Goal: Navigation & Orientation: Find specific page/section

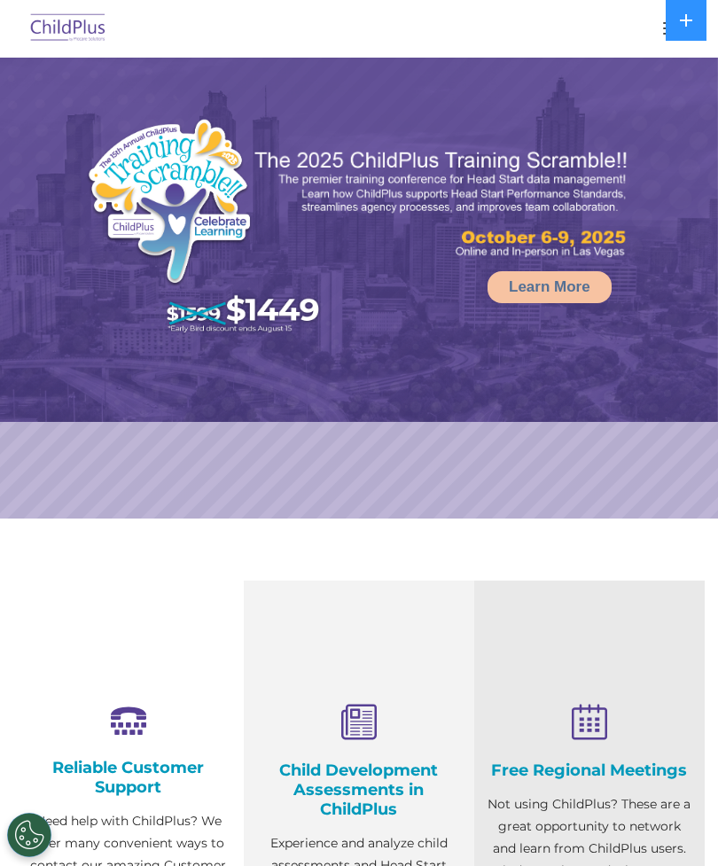
select select "MEDIUM"
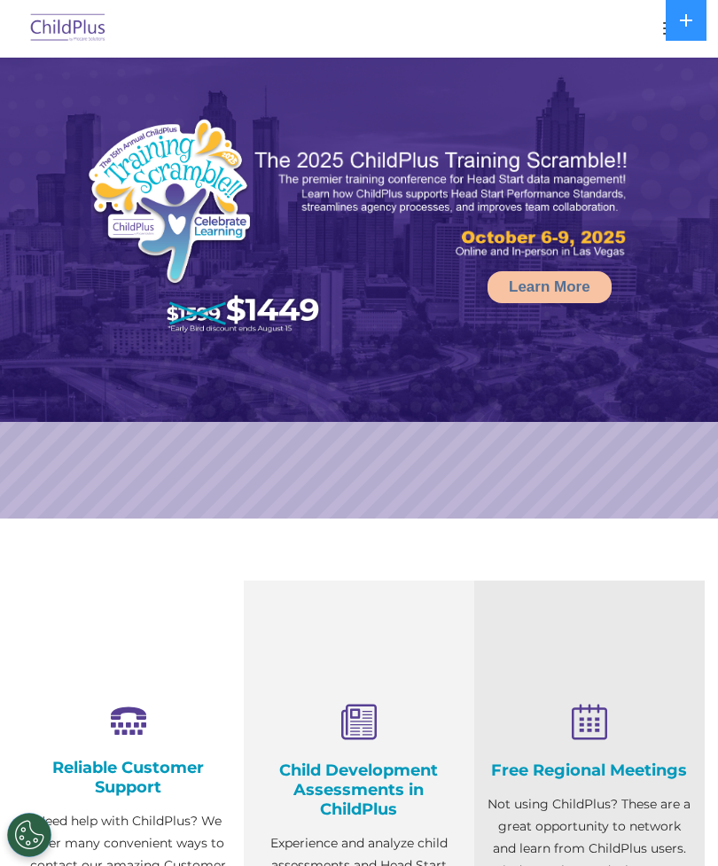
select select "MEDIUM"
click at [637, 31] on div at bounding box center [358, 28] width 647 height 43
click at [681, 302] on rs-arrow at bounding box center [688, 288] width 35 height 35
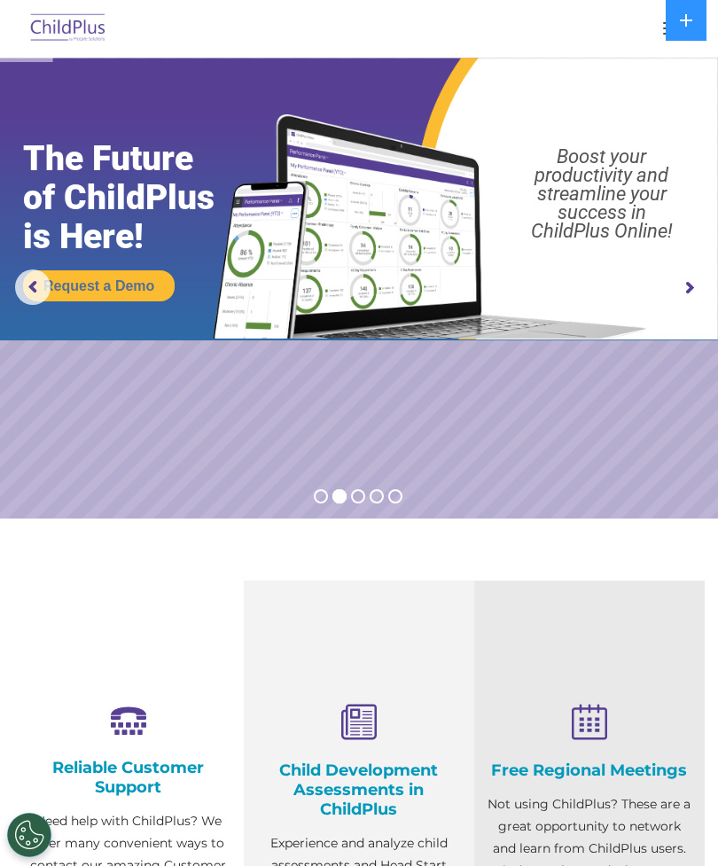
click at [673, 300] on rs-arrow at bounding box center [688, 288] width 35 height 35
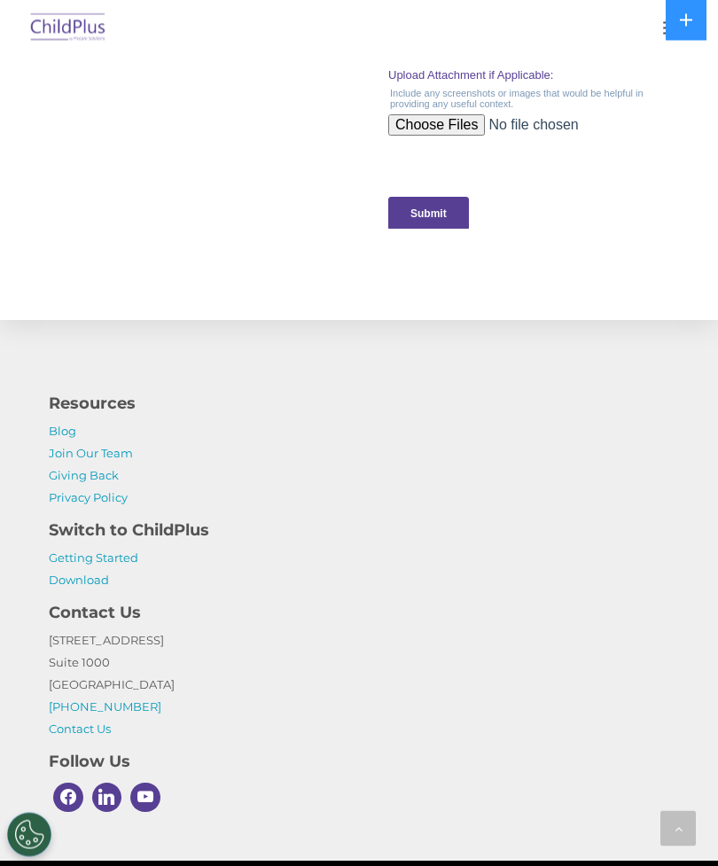
scroll to position [1972, 0]
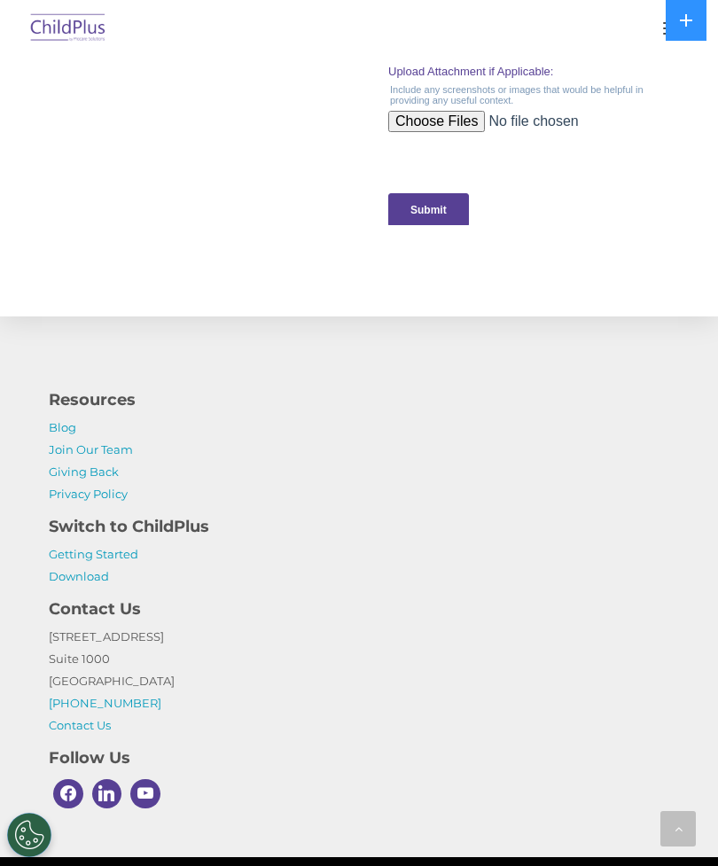
click at [109, 447] on link "Join Our Team" at bounding box center [91, 450] width 84 height 14
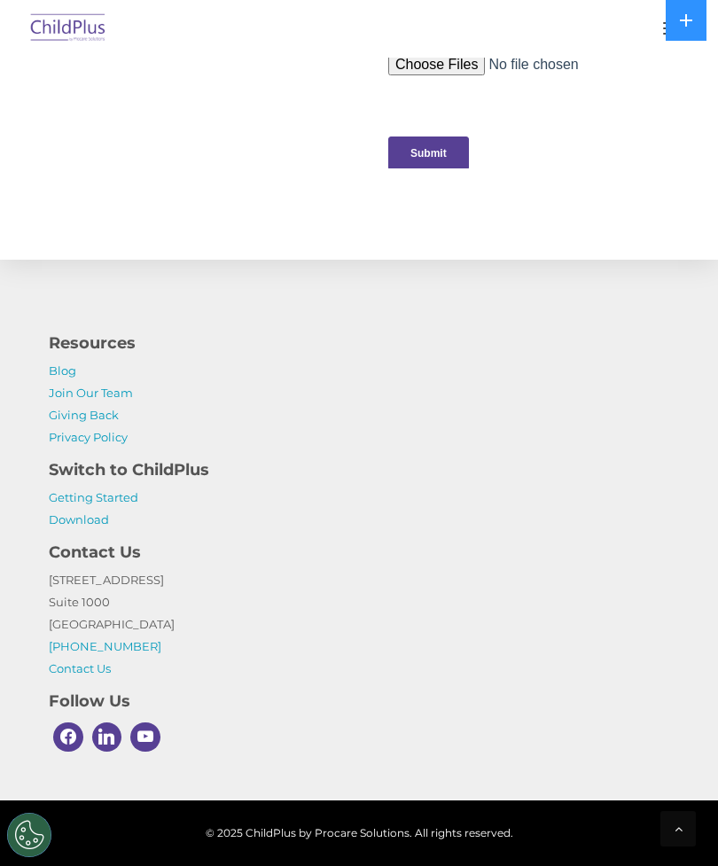
click at [107, 524] on link "Download" at bounding box center [79, 520] width 60 height 14
